Goal: Register for event/course

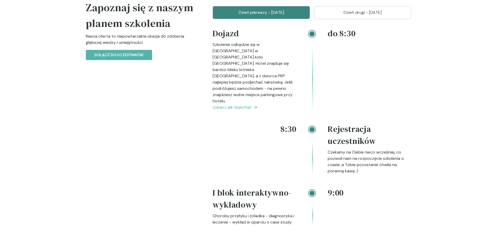
scroll to position [627, 0]
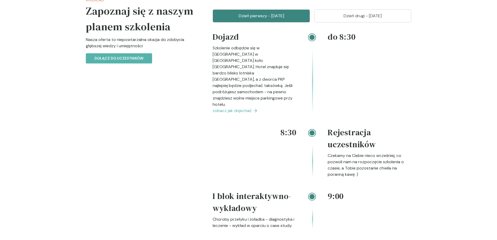
click at [248, 108] on span "zobacz jak dojechać" at bounding box center [232, 111] width 39 height 6
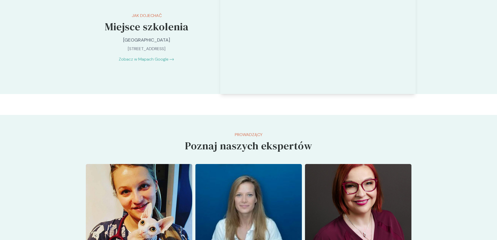
scroll to position [1291, 0]
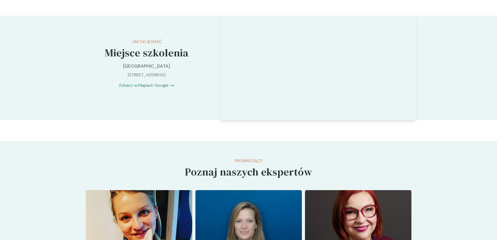
click at [146, 82] on link "Zobacz w Mapach Google" at bounding box center [144, 85] width 50 height 6
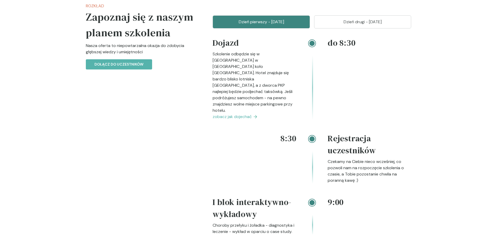
scroll to position [612, 0]
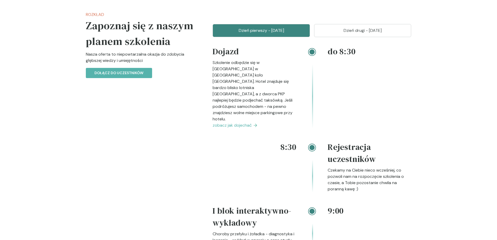
click at [372, 32] on p "Dzień drugi - [DATE]" at bounding box center [363, 30] width 84 height 6
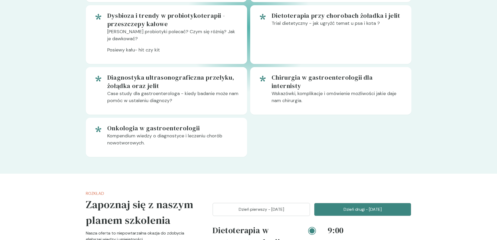
scroll to position [507, 0]
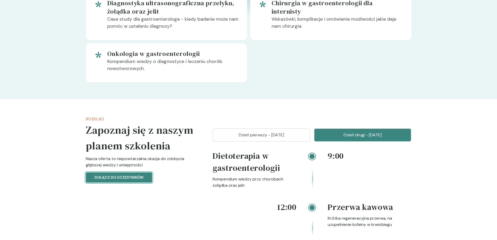
click at [140, 176] on p "Dołącz do uczestników" at bounding box center [118, 177] width 49 height 5
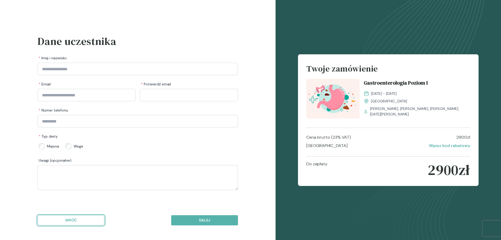
click at [91, 220] on p "Wróć" at bounding box center [71, 219] width 58 height 5
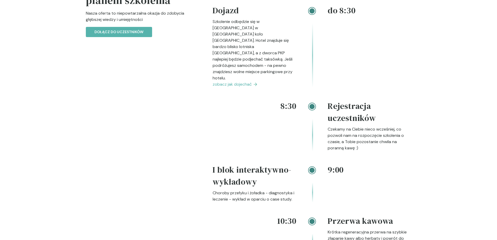
scroll to position [653, 0]
drag, startPoint x: 262, startPoint y: 21, endPoint x: 258, endPoint y: 28, distance: 7.8
click at [258, 28] on p "Szkolenie odbędzie się w [GEOGRAPHIC_DATA] w [GEOGRAPHIC_DATA] koło [GEOGRAPHIC…" at bounding box center [255, 50] width 84 height 63
copy p "Hotelu [GEOGRAPHIC_DATA]"
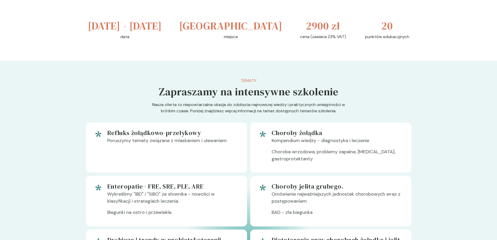
scroll to position [183, 0]
